Goal: Task Accomplishment & Management: Use online tool/utility

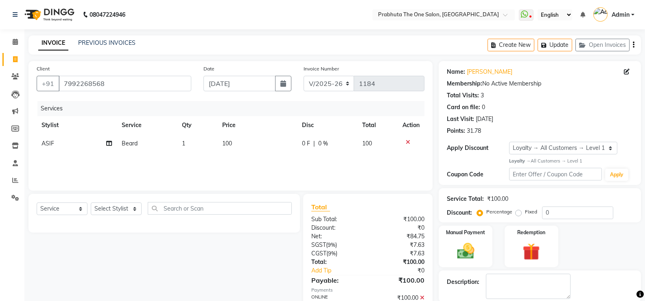
select select "5326"
select select "service"
select select "1: Object"
click at [623, 13] on span "Admin" at bounding box center [620, 15] width 18 height 9
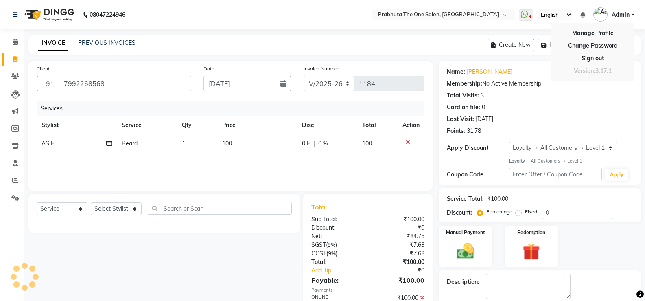
click at [623, 13] on span "Admin" at bounding box center [620, 15] width 18 height 9
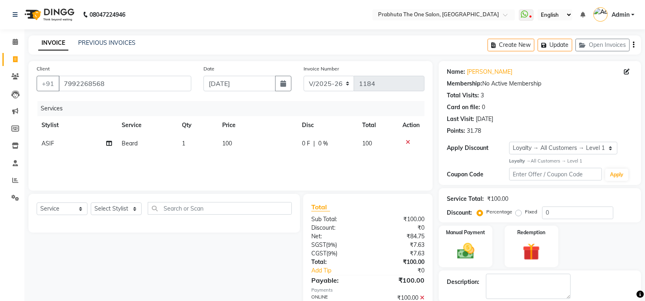
click at [604, 12] on img at bounding box center [600, 14] width 14 height 14
click at [584, 13] on icon at bounding box center [582, 15] width 5 height 6
click at [531, 17] on icon at bounding box center [530, 17] width 2 height 4
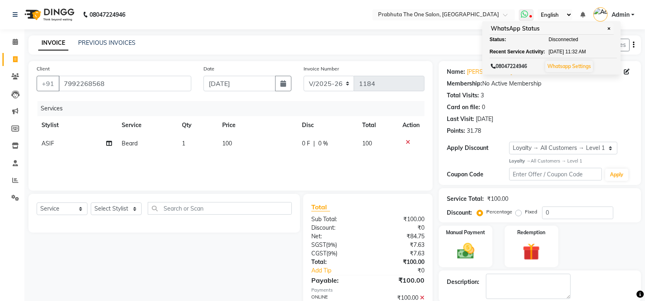
click at [531, 17] on icon at bounding box center [530, 17] width 2 height 4
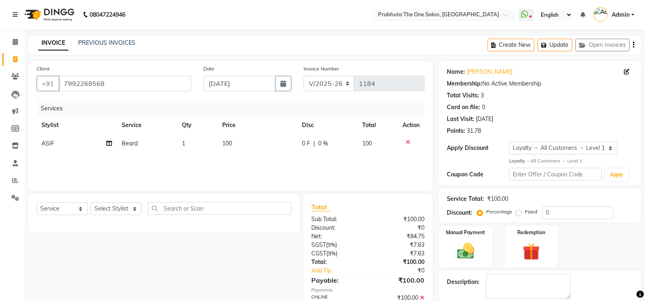
click at [425, 13] on input "text" at bounding box center [435, 15] width 118 height 8
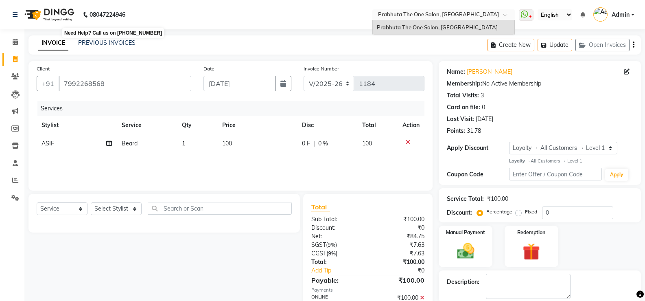
click at [102, 12] on b "08047224946" at bounding box center [107, 14] width 36 height 23
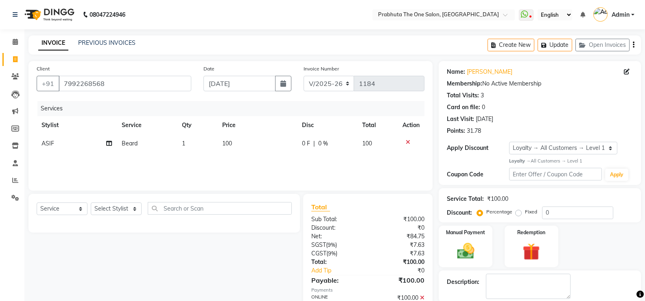
click at [107, 17] on b "08047224946" at bounding box center [107, 14] width 36 height 23
click at [48, 41] on link "INVOICE" at bounding box center [53, 43] width 30 height 15
click at [20, 39] on span at bounding box center [15, 41] width 14 height 9
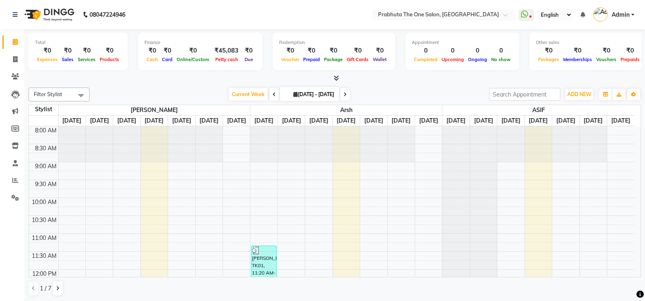
click at [299, 91] on span "[DATE] - [DATE]" at bounding box center [313, 94] width 45 height 6
select select "9"
select select "2025"
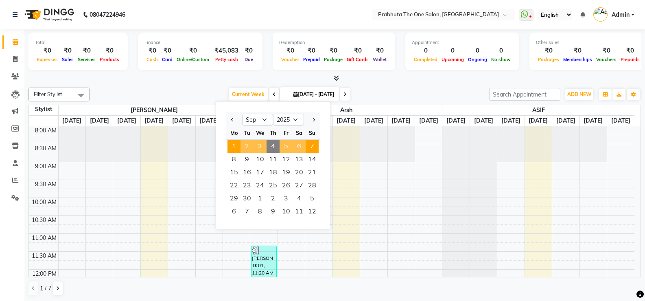
click at [299, 91] on span "[DATE] - [DATE]" at bounding box center [313, 94] width 45 height 6
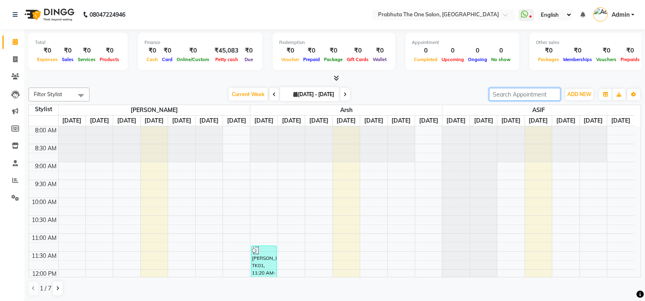
click at [517, 96] on input "search" at bounding box center [524, 94] width 71 height 13
click at [30, 19] on img at bounding box center [49, 14] width 56 height 23
click at [31, 14] on img at bounding box center [49, 14] width 56 height 23
click at [19, 14] on link at bounding box center [17, 14] width 8 height 23
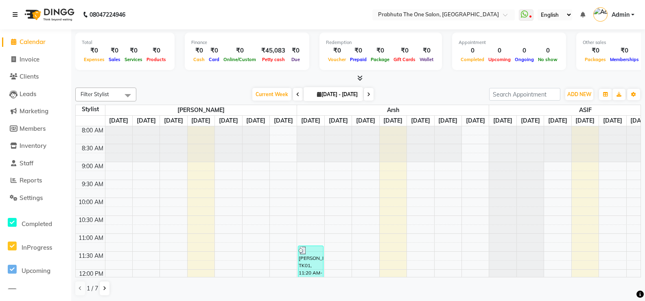
click at [18, 9] on link at bounding box center [17, 14] width 8 height 23
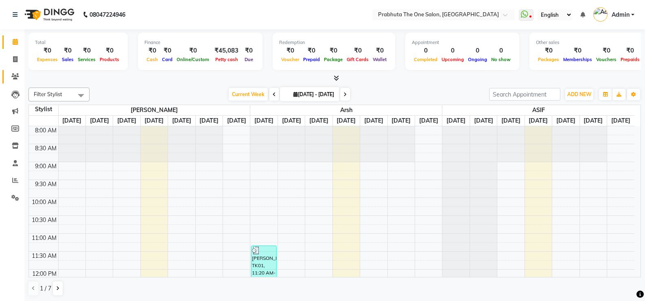
click at [17, 70] on link "Clients" at bounding box center [12, 76] width 20 height 13
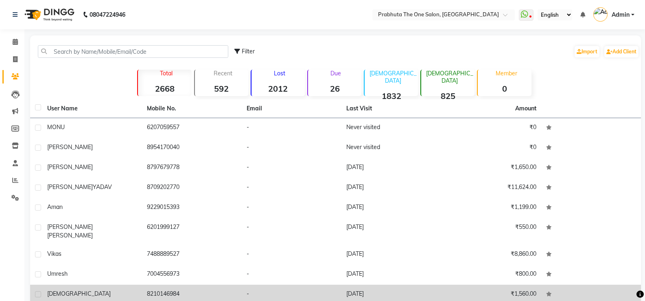
scroll to position [52, 0]
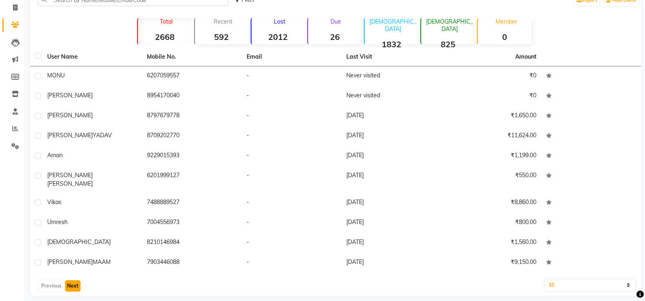
click at [66, 280] on button "Next" at bounding box center [72, 285] width 15 height 11
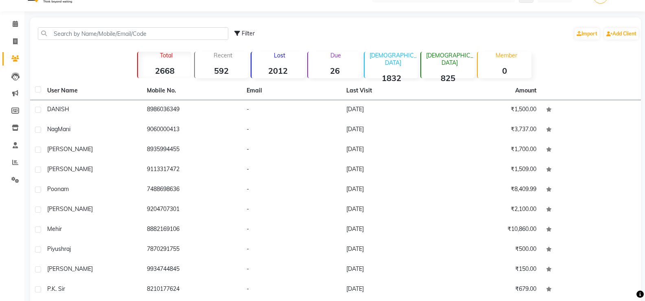
scroll to position [0, 0]
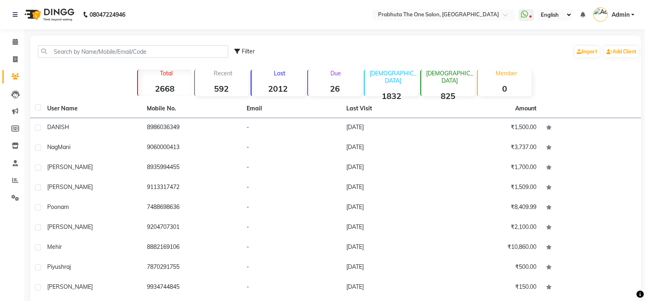
click at [507, 104] on tr "User Name Mobile No. Email Last Visit Amount" at bounding box center [335, 108] width 610 height 19
click at [452, 73] on p "[DEMOGRAPHIC_DATA]" at bounding box center [449, 77] width 50 height 15
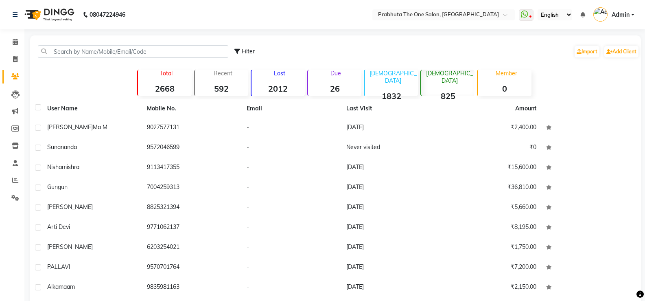
click at [452, 73] on p "[DEMOGRAPHIC_DATA]" at bounding box center [449, 77] width 50 height 15
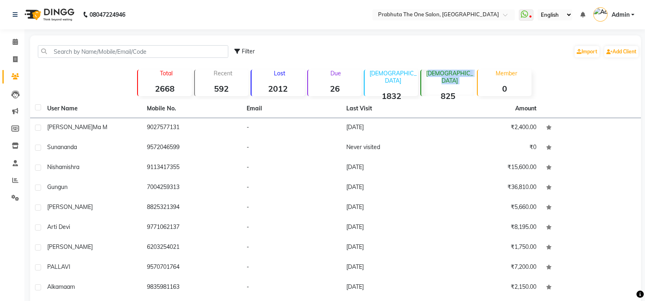
click at [452, 73] on p "[DEMOGRAPHIC_DATA]" at bounding box center [449, 77] width 50 height 15
click at [396, 74] on p "[DEMOGRAPHIC_DATA]" at bounding box center [393, 77] width 50 height 15
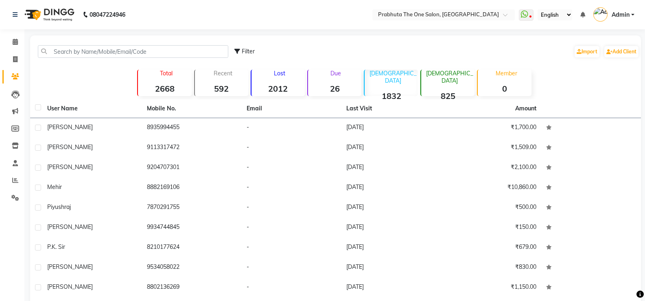
click at [396, 74] on p "[DEMOGRAPHIC_DATA]" at bounding box center [393, 77] width 50 height 15
click at [334, 69] on div "Due 26" at bounding box center [334, 82] width 54 height 28
click at [246, 52] on span "Filter" at bounding box center [248, 51] width 13 height 7
select select "1000000"
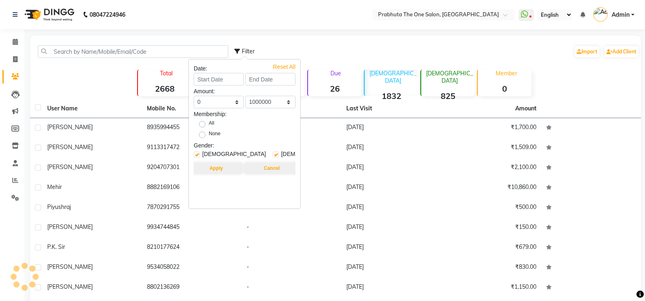
click at [246, 52] on span "Filter" at bounding box center [248, 51] width 13 height 7
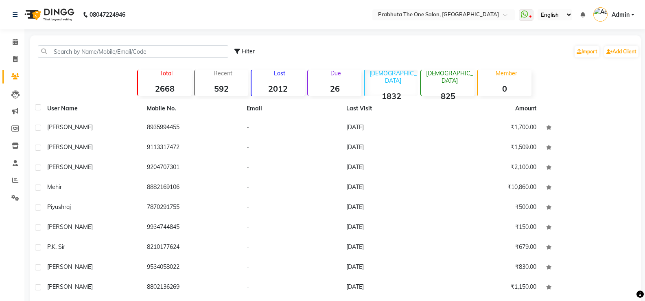
click at [54, 112] on th "User Name" at bounding box center [92, 108] width 100 height 19
click at [41, 108] on th at bounding box center [36, 108] width 12 height 19
click at [35, 107] on label at bounding box center [38, 107] width 6 height 6
click at [35, 107] on input "checkbox" at bounding box center [37, 107] width 5 height 5
checkbox input "true"
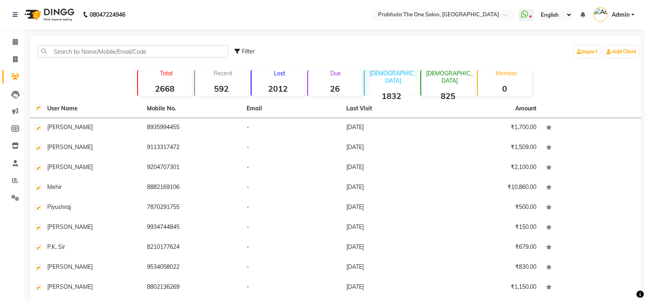
checkbox input "true"
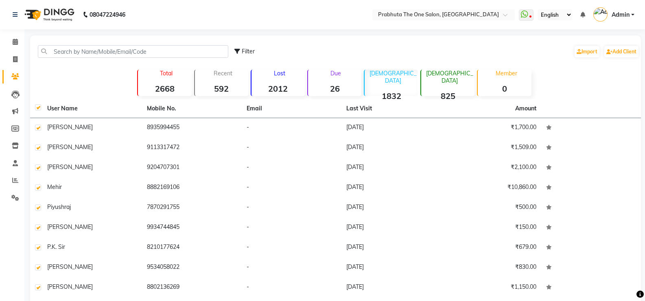
checkbox input "true"
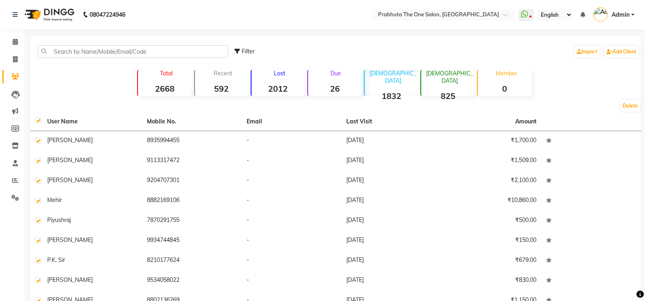
click at [38, 121] on label at bounding box center [38, 120] width 6 height 6
click at [38, 121] on input "checkbox" at bounding box center [37, 120] width 5 height 5
checkbox input "false"
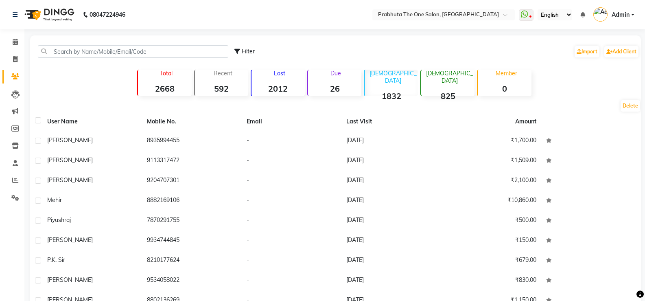
checkbox input "false"
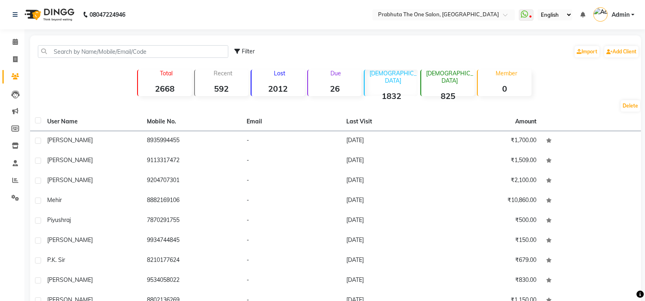
checkbox input "false"
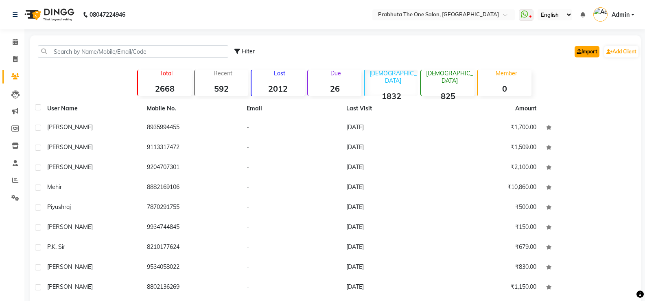
click at [578, 47] on link "Import" at bounding box center [586, 51] width 25 height 11
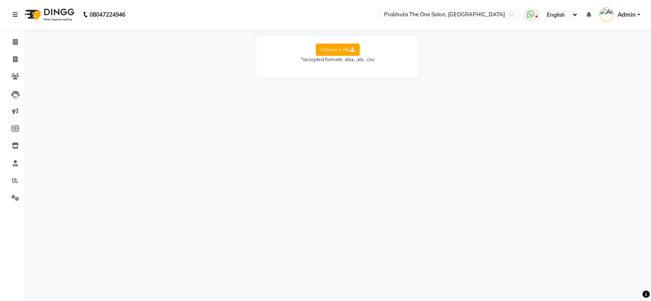
click at [353, 49] on icon at bounding box center [352, 49] width 5 height 5
click at [0, 0] on input "Choose a file" at bounding box center [0, 0] width 0 height 0
click at [371, 61] on div "*accepted formats .xlsx, .xls, .csv" at bounding box center [337, 59] width 146 height 7
click at [311, 61] on div "*accepted formats .xlsx, .xls, .csv" at bounding box center [337, 59] width 146 height 7
click at [12, 45] on span at bounding box center [15, 41] width 14 height 9
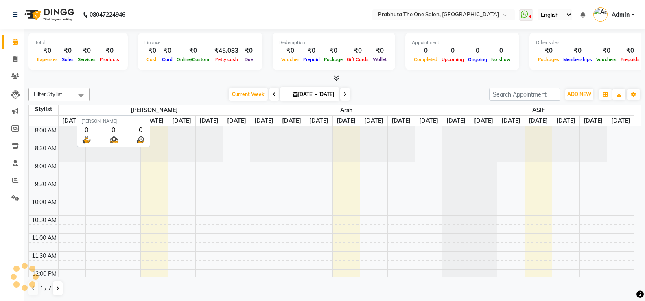
drag, startPoint x: 66, startPoint y: 109, endPoint x: 90, endPoint y: 91, distance: 29.9
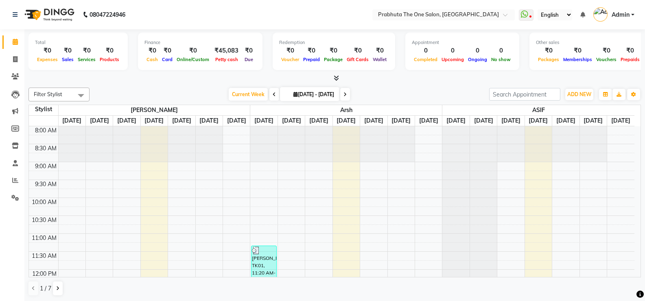
drag, startPoint x: 90, startPoint y: 91, endPoint x: 91, endPoint y: 79, distance: 11.9
click at [94, 81] on div at bounding box center [334, 78] width 612 height 9
click at [18, 77] on icon at bounding box center [15, 76] width 8 height 6
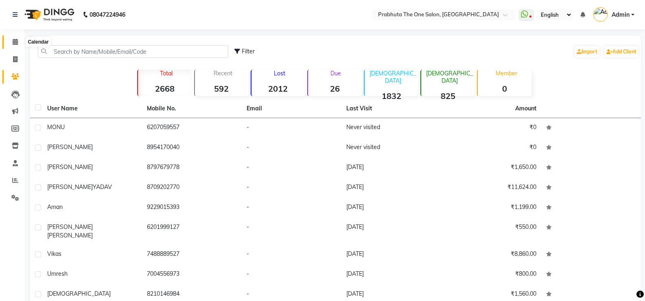
click at [21, 44] on span at bounding box center [15, 41] width 14 height 9
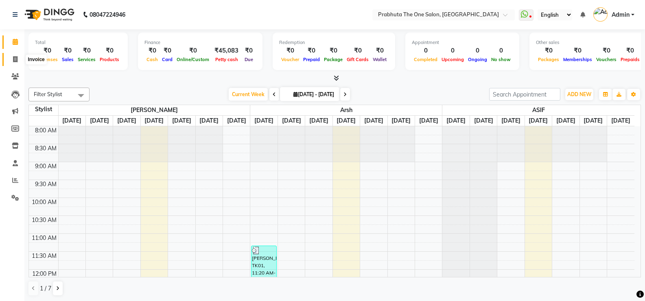
click at [20, 63] on span at bounding box center [15, 59] width 14 height 9
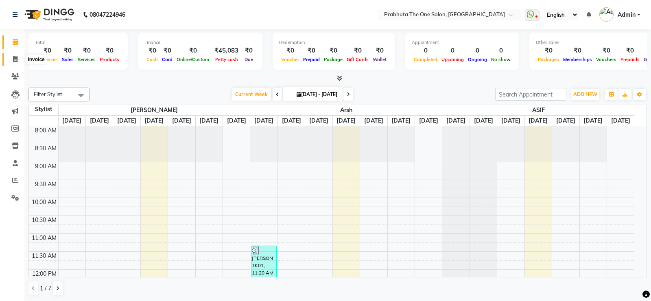
select select "service"
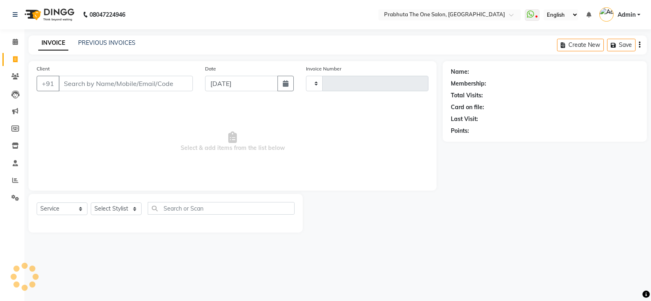
type input "1184"
select select "5326"
